Goal: Transaction & Acquisition: Purchase product/service

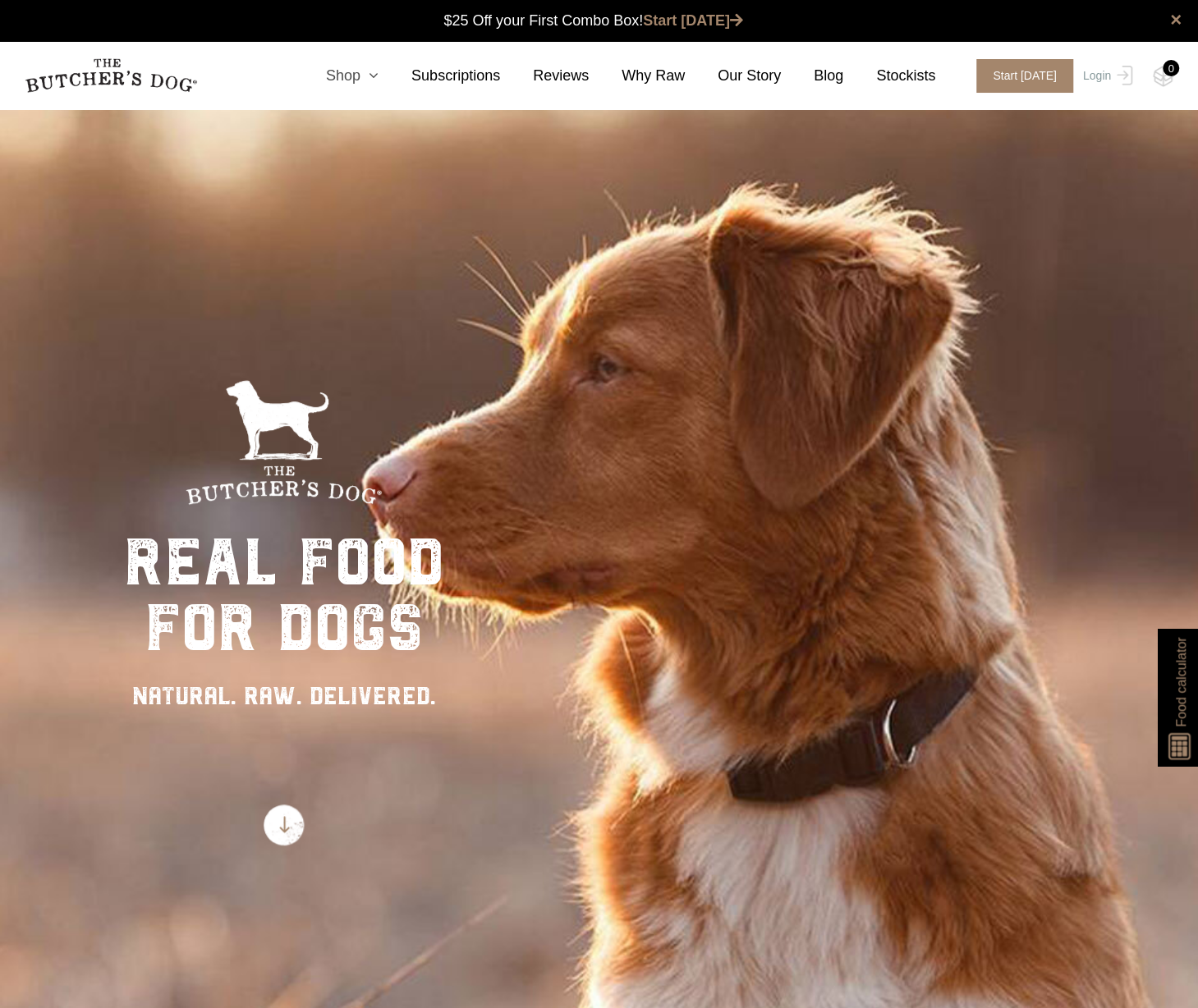
click at [379, 79] on icon at bounding box center [369, 75] width 18 height 15
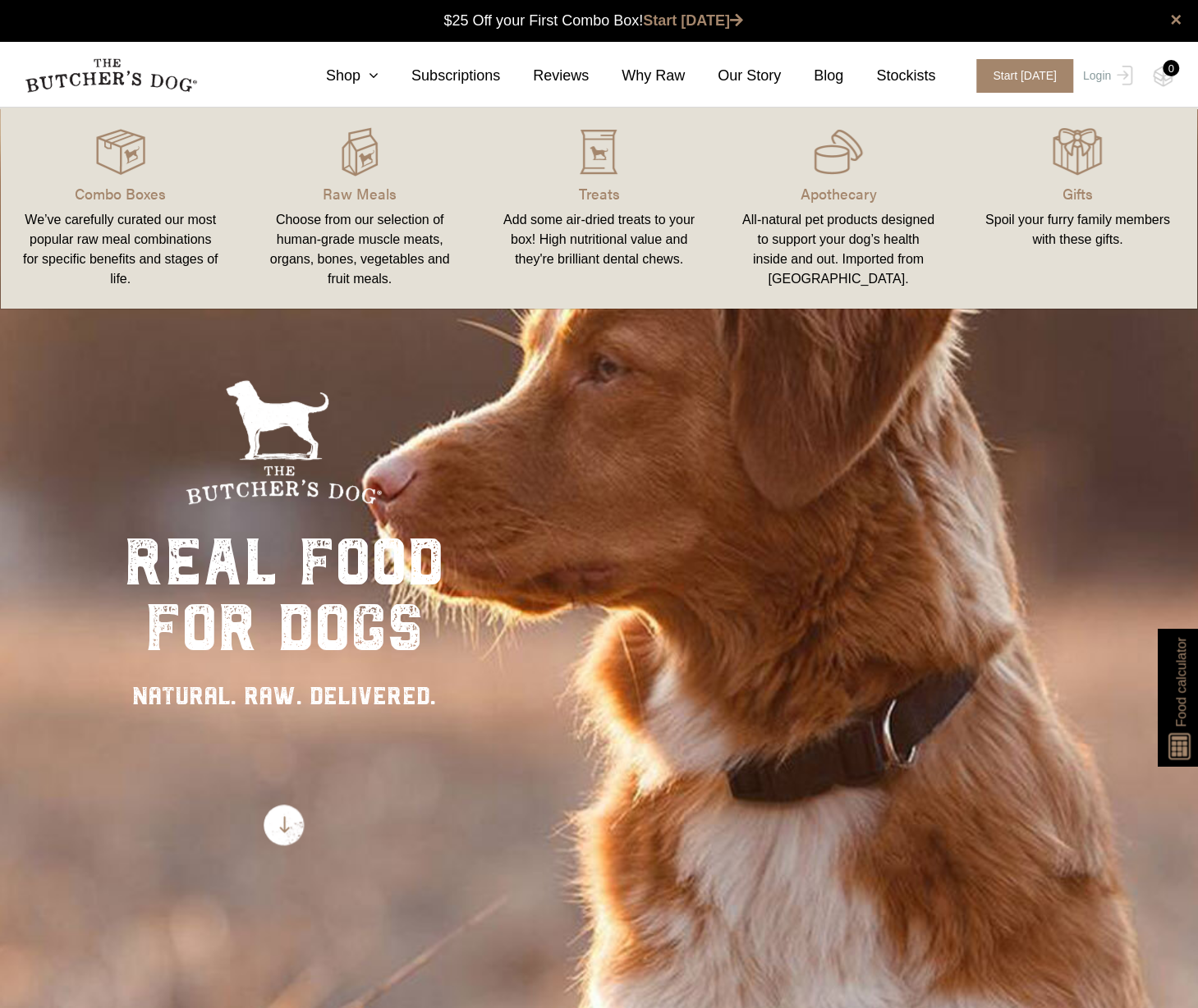
click at [318, 215] on div "Choose from our selection of human-grade muscle meats, organs, bones, vegetable…" at bounding box center [359, 250] width 199 height 79
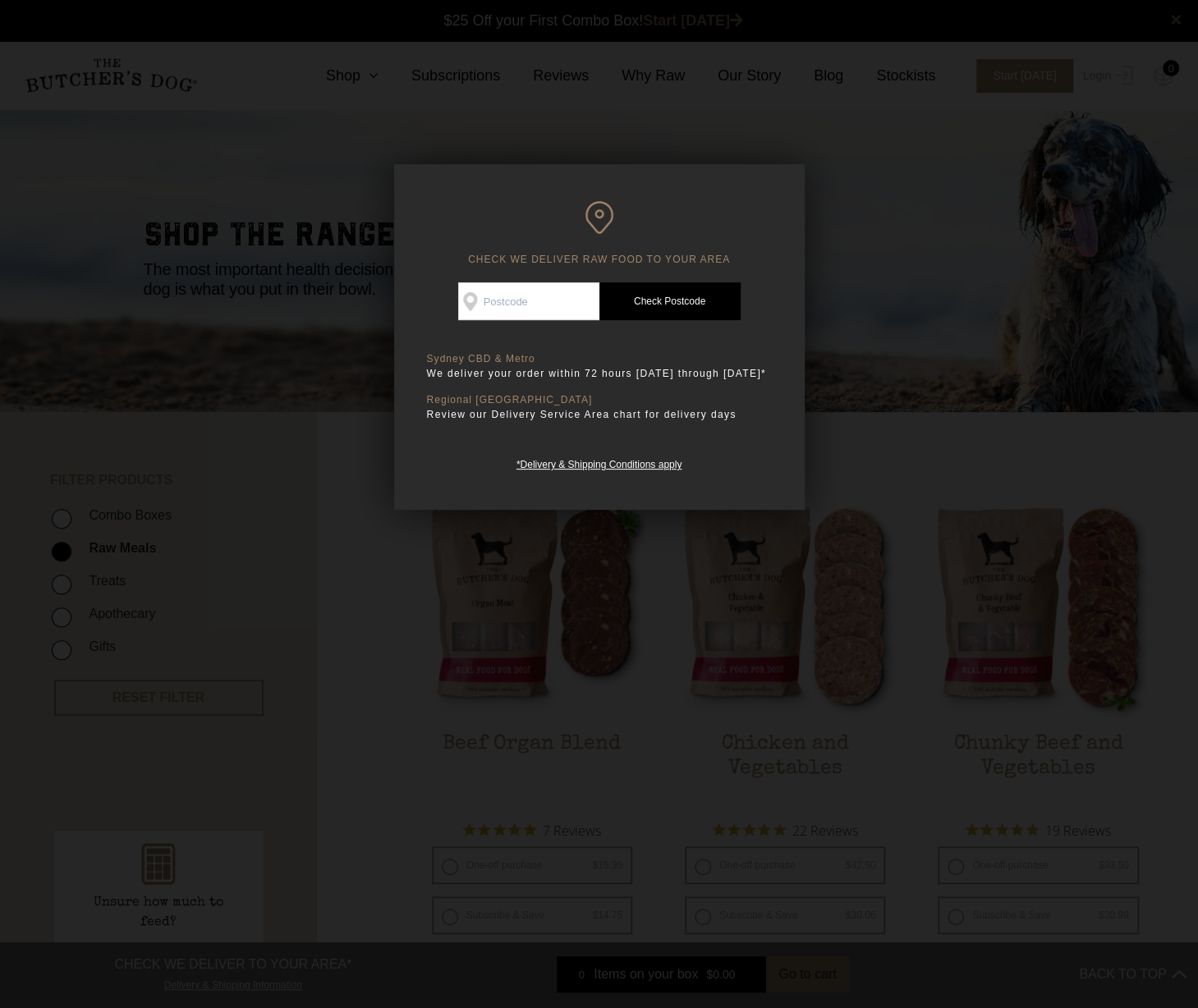
click at [537, 305] on input "Check Availability At" at bounding box center [529, 301] width 142 height 38
type input "3057"
click at [678, 302] on link "Check Postcode" at bounding box center [669, 301] width 142 height 38
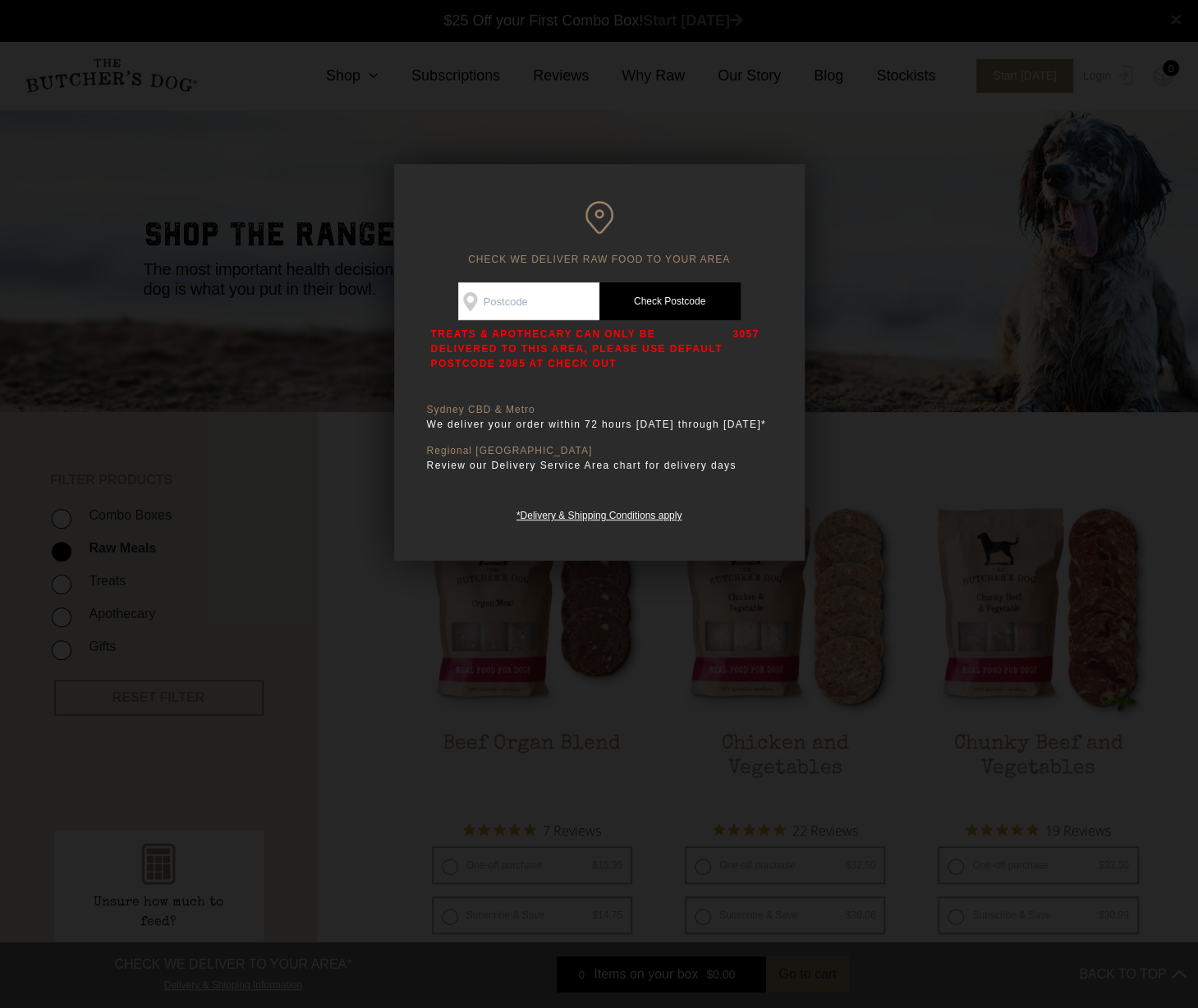
click at [919, 216] on div at bounding box center [599, 504] width 1198 height 1008
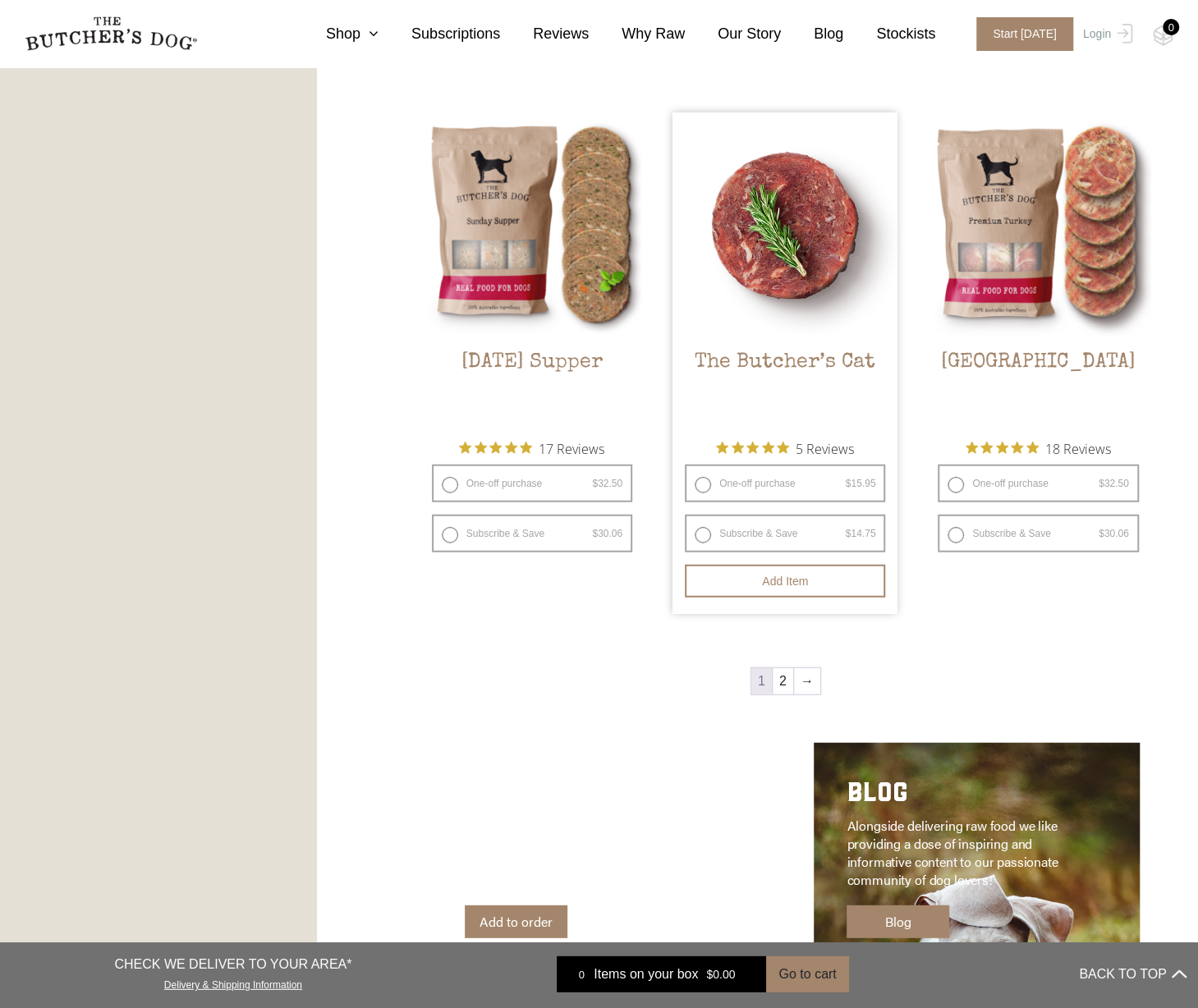
scroll to position [1807, 0]
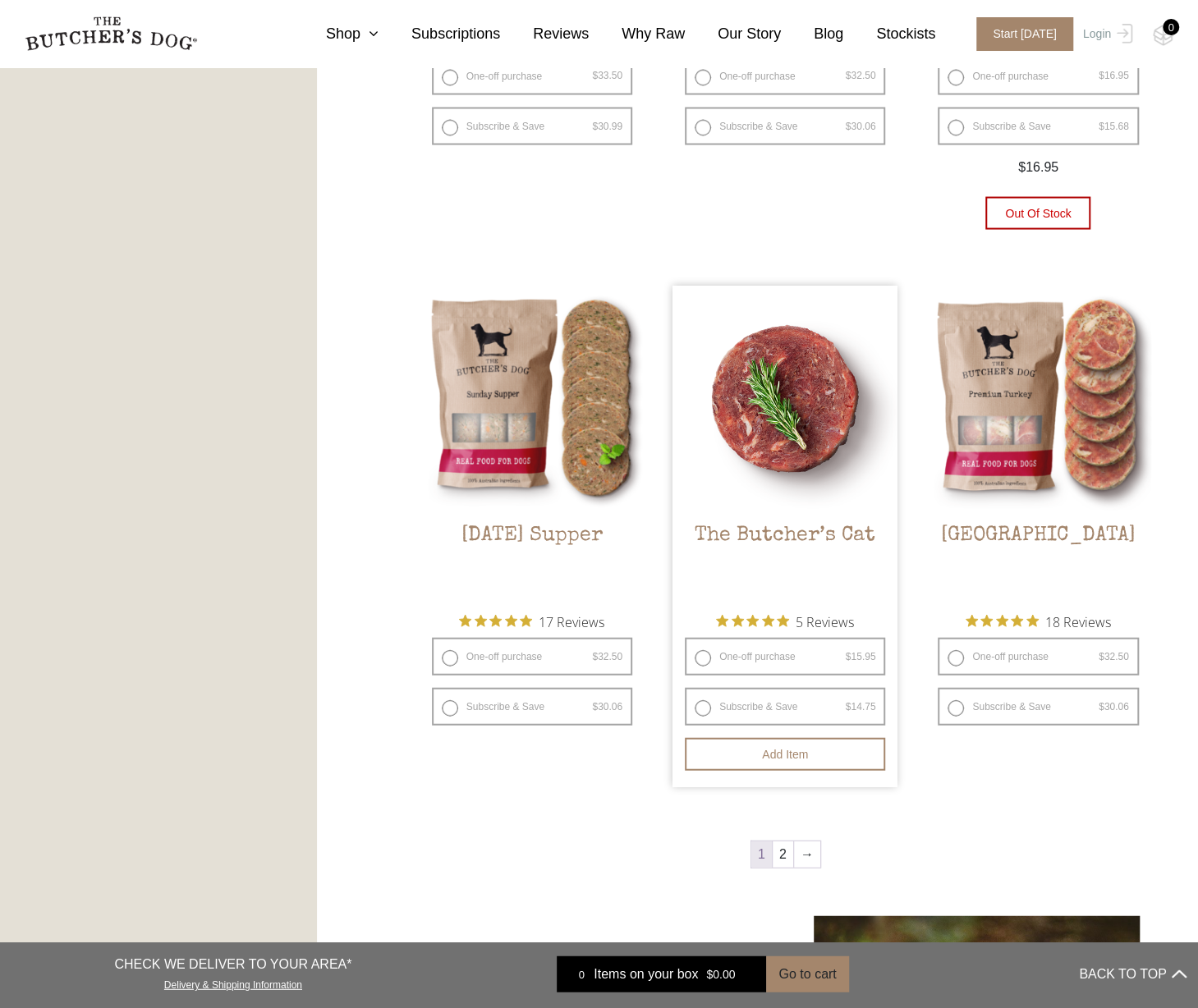
click at [765, 373] on img at bounding box center [785, 398] width 225 height 225
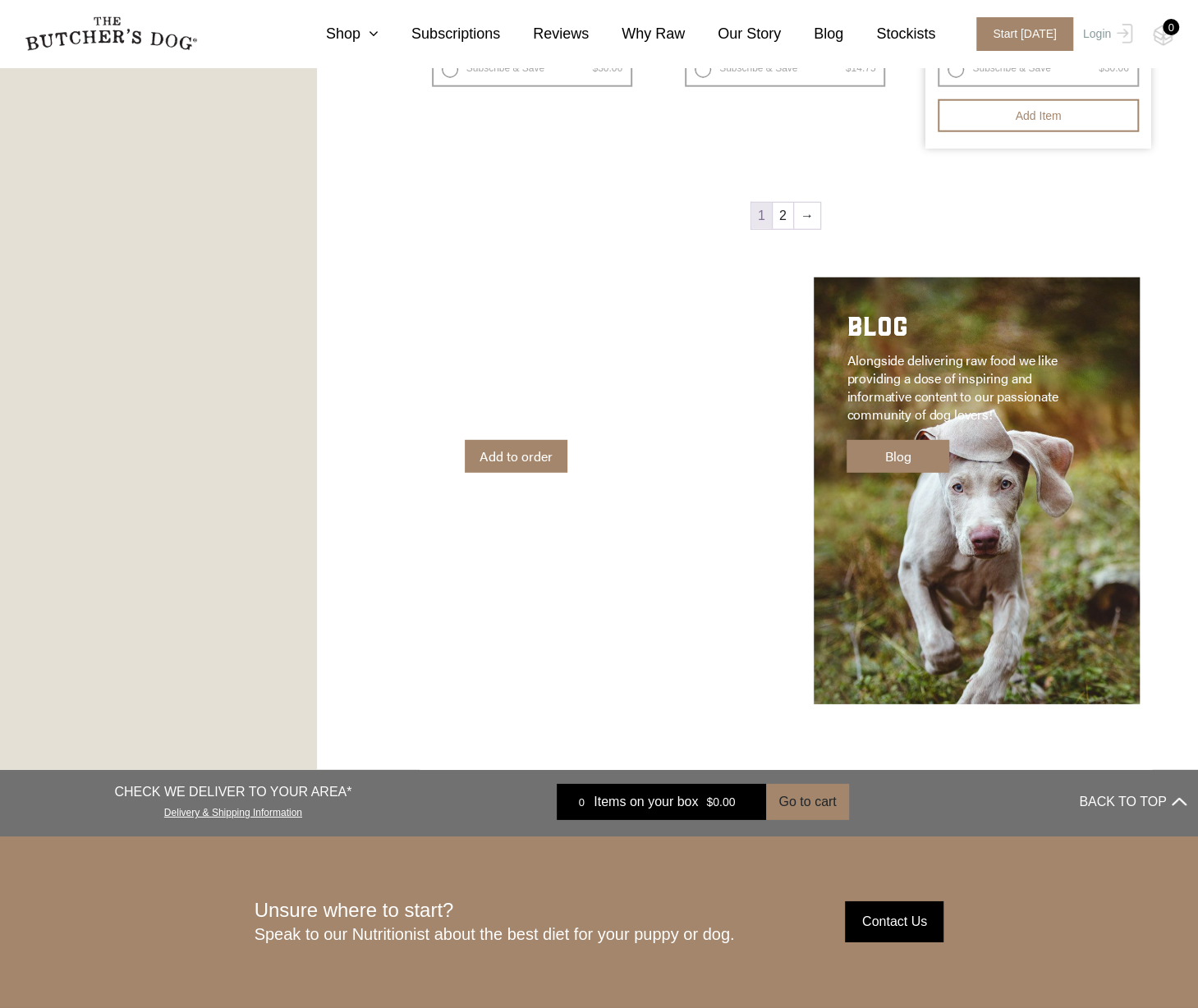
scroll to position [2299, 0]
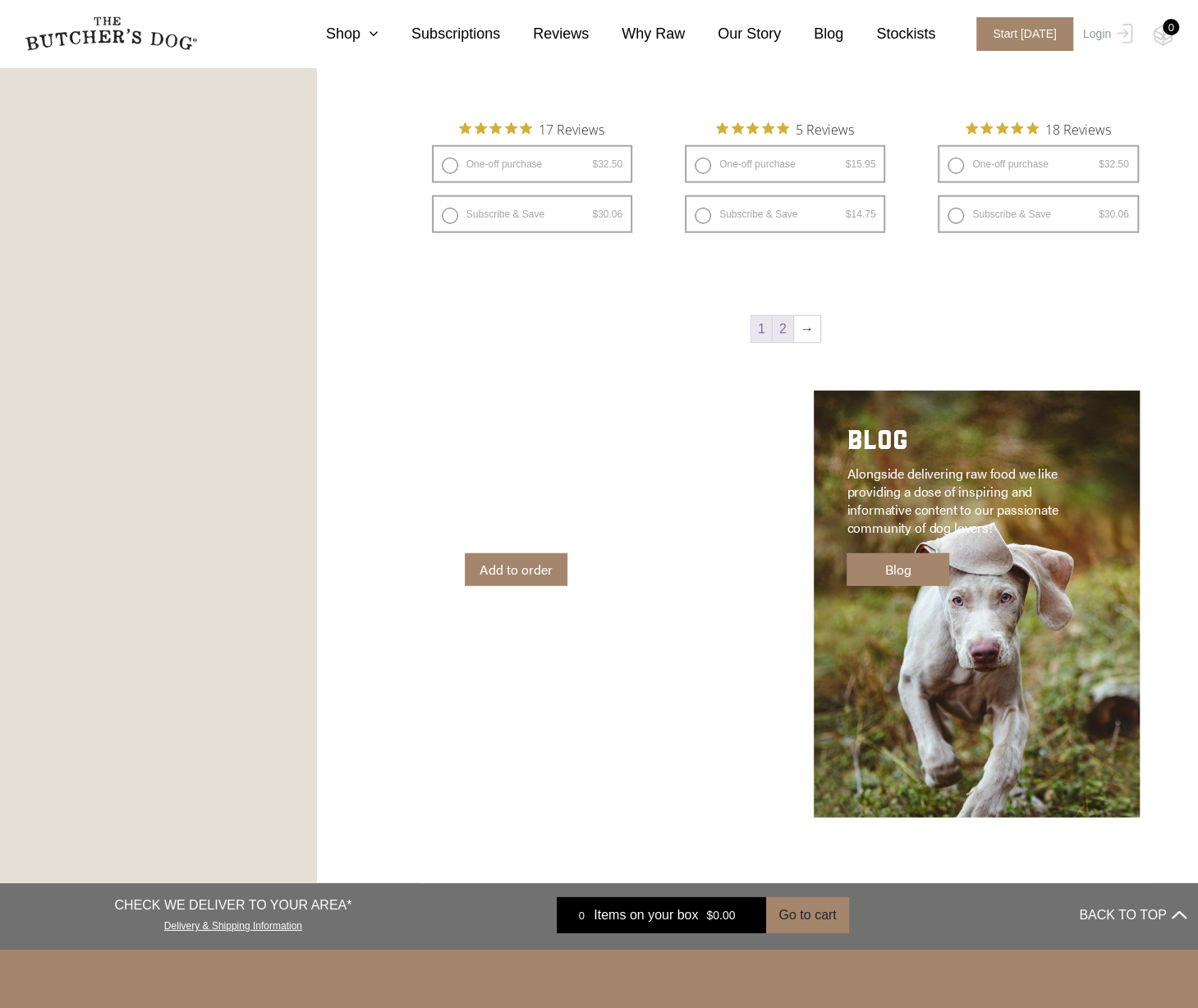
click at [782, 333] on link "2" at bounding box center [782, 328] width 20 height 26
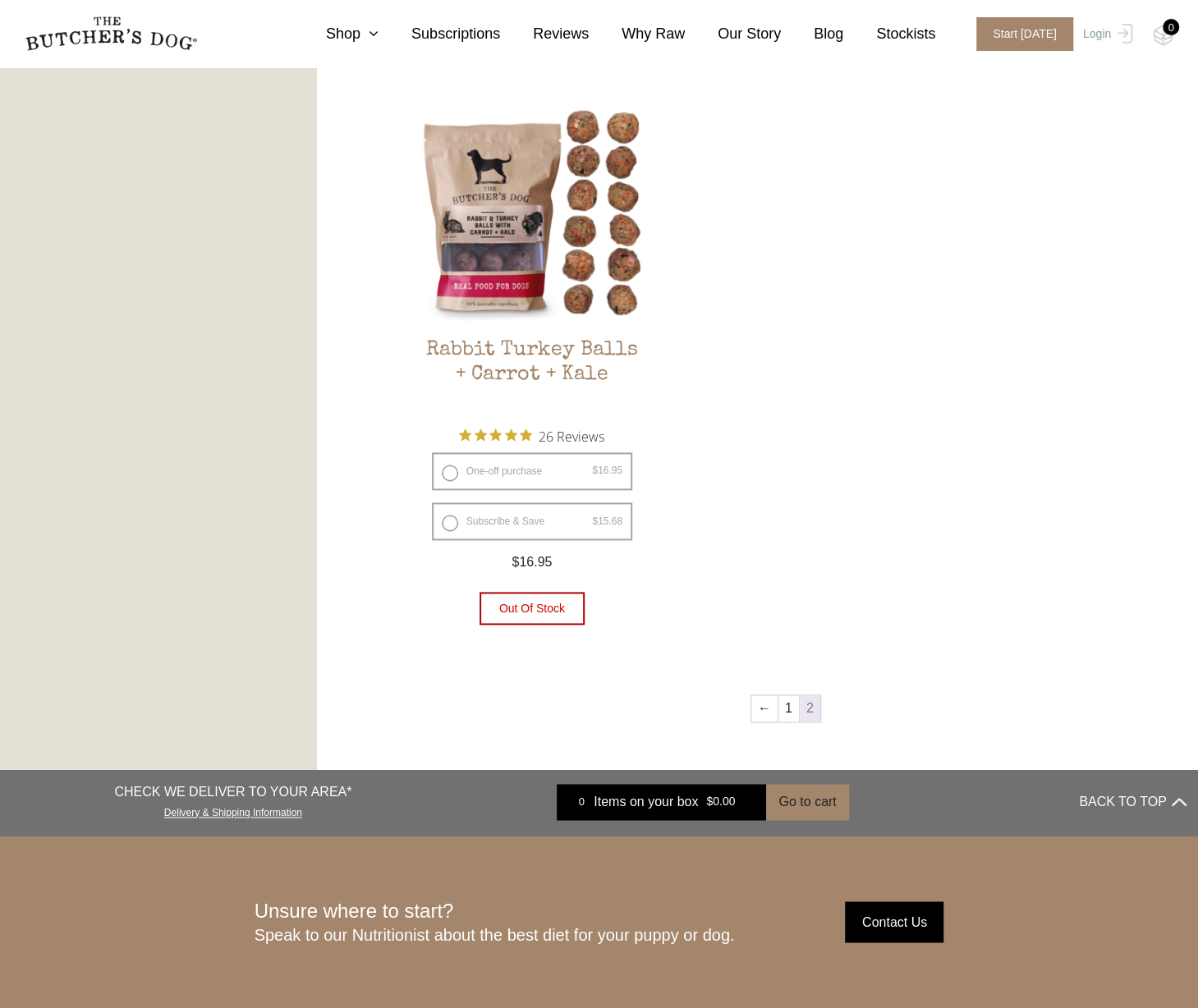
scroll to position [946, 0]
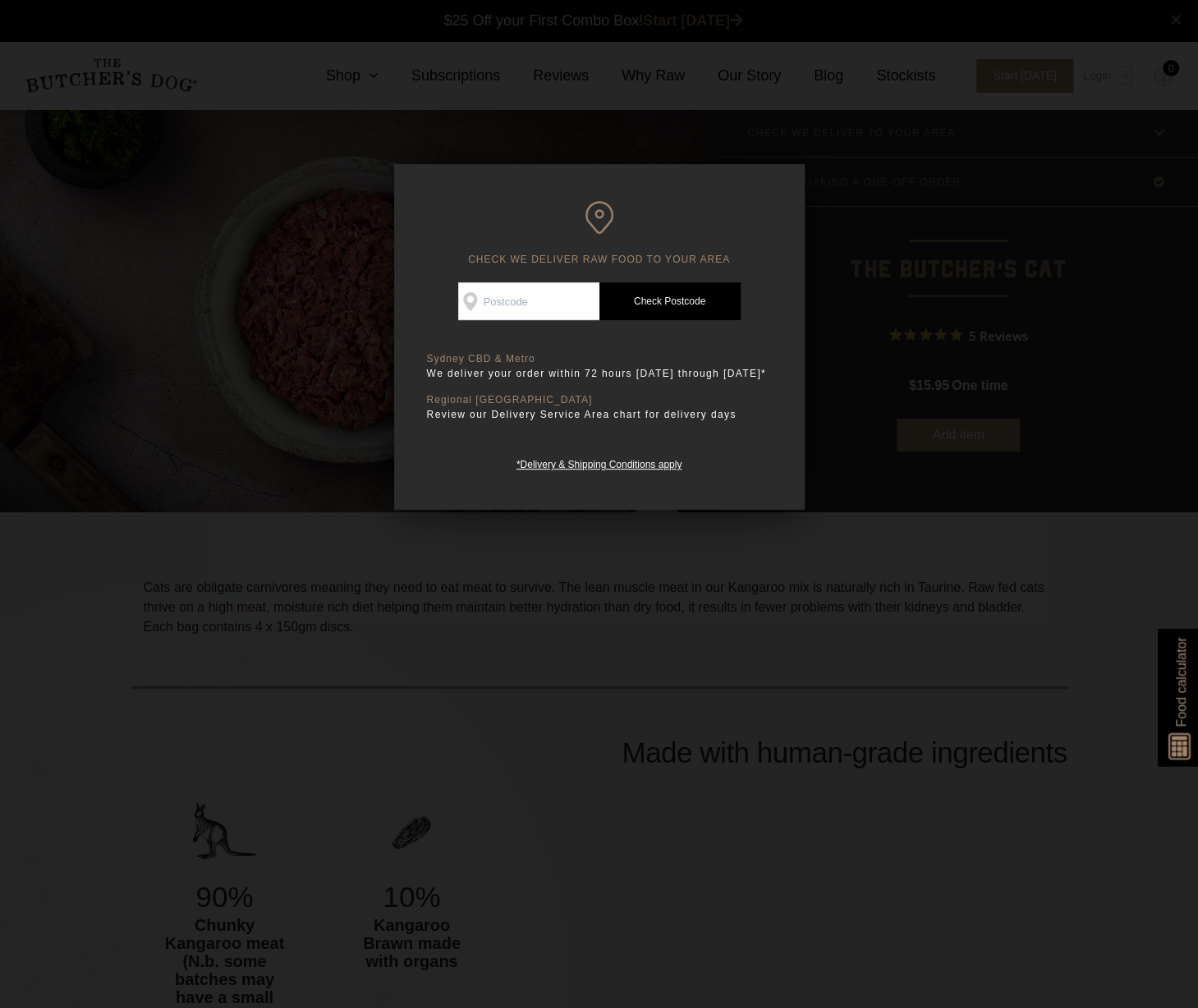
click at [891, 313] on div at bounding box center [599, 504] width 1198 height 1008
